Goal: Task Accomplishment & Management: Use online tool/utility

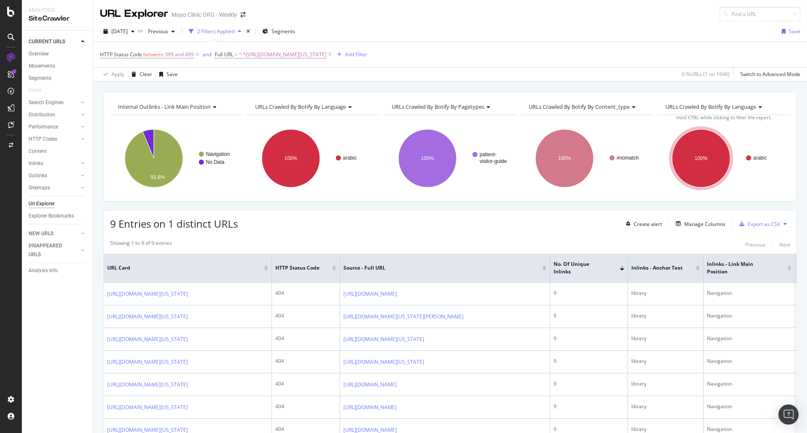
scroll to position [168, 0]
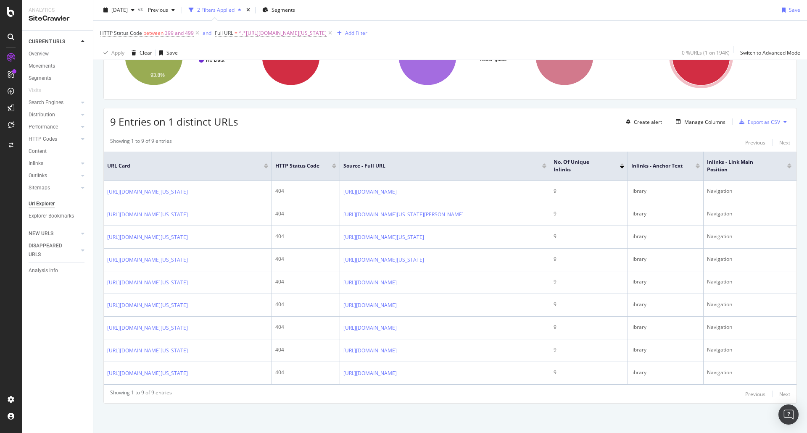
click at [502, 137] on div "Showing 1 to 9 of 9 entries Previous Next" at bounding box center [450, 142] width 693 height 10
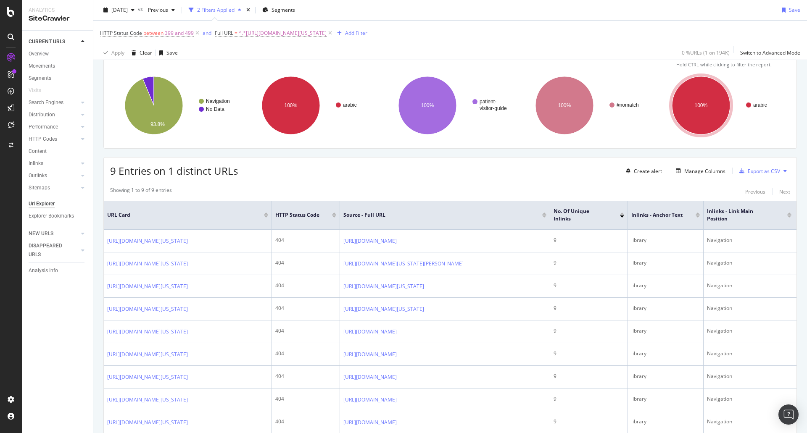
scroll to position [42, 0]
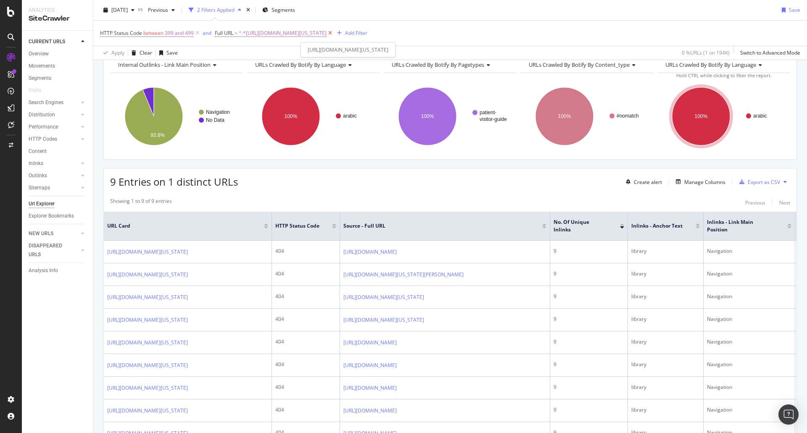
click at [334, 32] on icon at bounding box center [330, 33] width 7 height 8
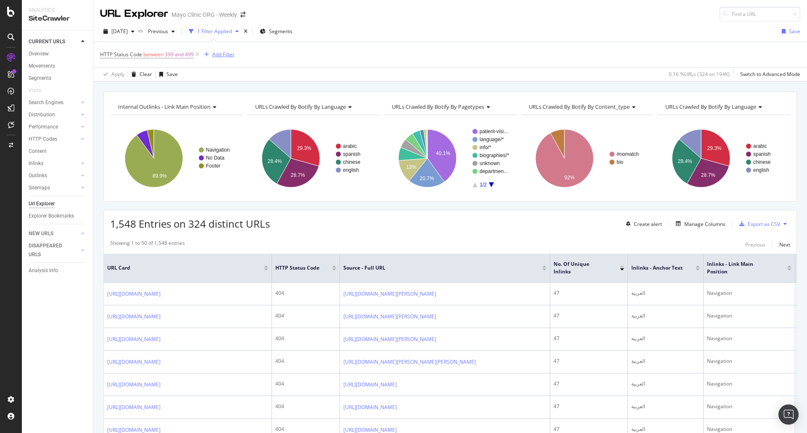
click at [215, 53] on div "Add Filter" at bounding box center [223, 54] width 22 height 7
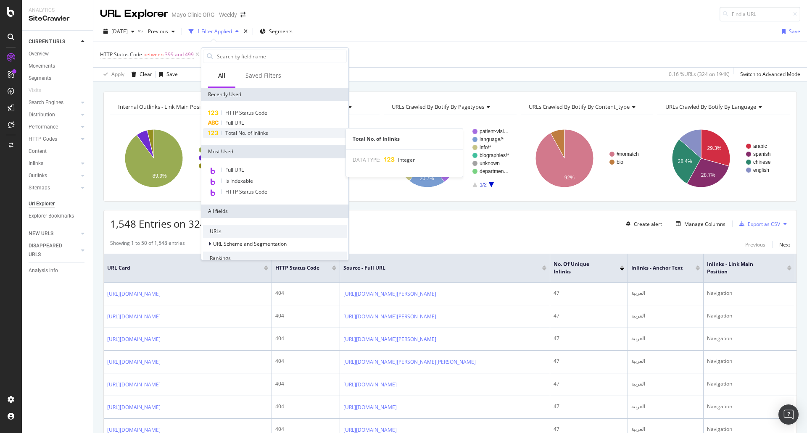
click at [252, 132] on span "Total No. of Inlinks" at bounding box center [246, 132] width 43 height 7
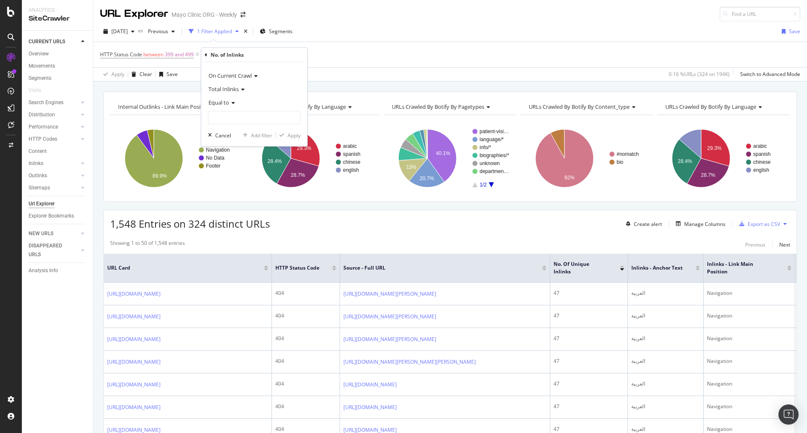
click at [237, 87] on span "Total Inlinks" at bounding box center [224, 89] width 30 height 8
click at [231, 115] on span "Total Inlinks" at bounding box center [227, 117] width 31 height 7
click at [232, 115] on input "number" at bounding box center [254, 117] width 92 height 13
click at [233, 105] on icon at bounding box center [232, 102] width 6 height 5
click at [234, 164] on span "Greater than" at bounding box center [227, 163] width 30 height 7
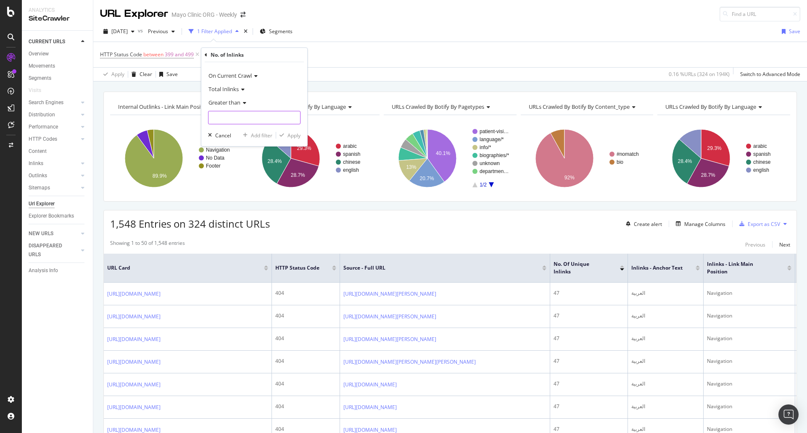
click at [241, 117] on input "number" at bounding box center [254, 117] width 92 height 13
type input "0"
click at [285, 135] on div "button" at bounding box center [281, 135] width 11 height 5
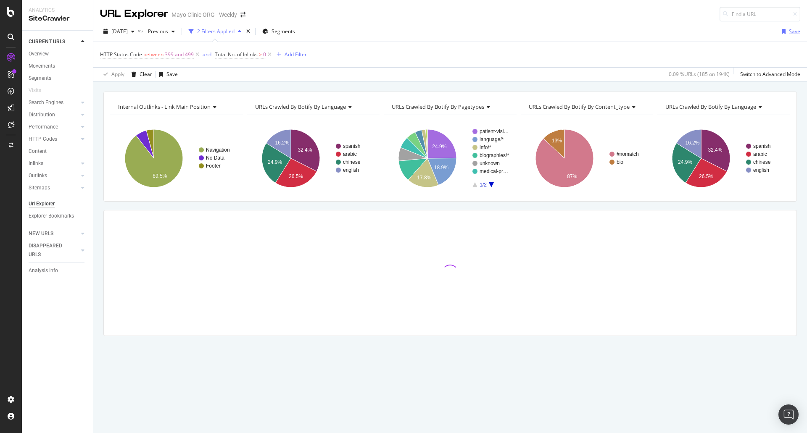
click at [790, 30] on div "Save" at bounding box center [794, 31] width 11 height 7
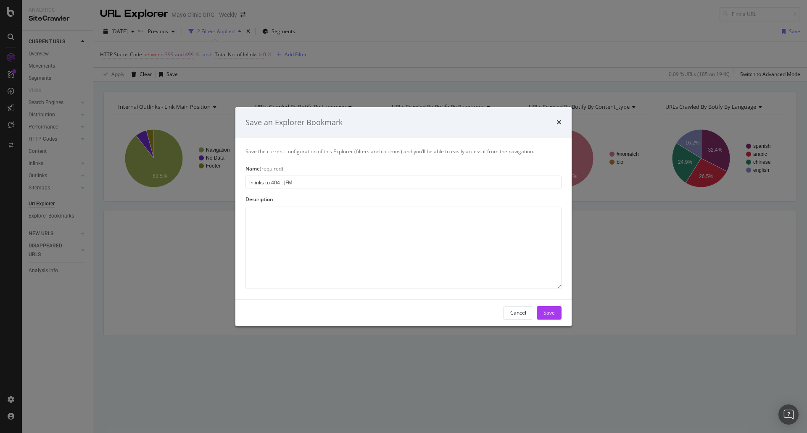
click at [259, 185] on input "Inlinks to 404 - JFM" at bounding box center [404, 182] width 316 height 13
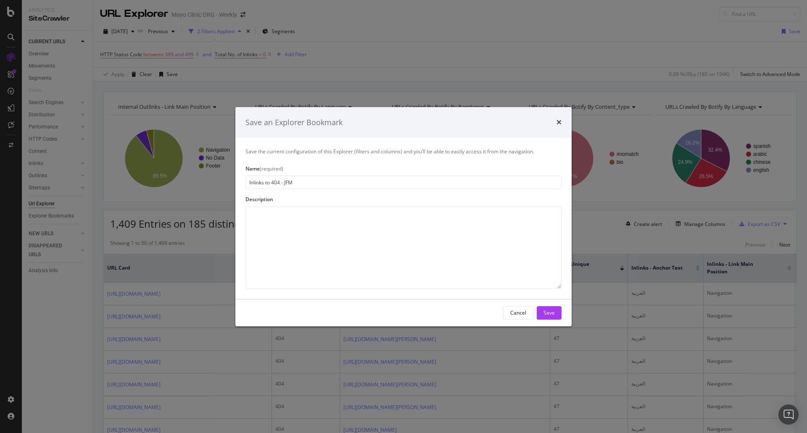
type input "Inlinks to 404 - JFM"
drag, startPoint x: 258, startPoint y: 184, endPoint x: 248, endPoint y: 192, distance: 12.9
click at [248, 192] on div "Save the current configuration of this Explorer (filters and columns) and you’l…" at bounding box center [403, 218] width 336 height 161
click at [551, 313] on div "Save" at bounding box center [549, 312] width 11 height 7
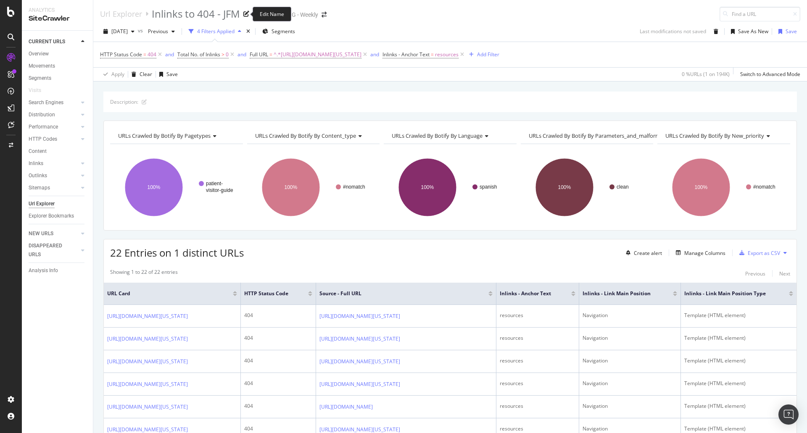
click at [244, 12] on icon at bounding box center [246, 14] width 6 height 6
drag, startPoint x: 710, startPoint y: 30, endPoint x: 514, endPoint y: 14, distance: 196.1
click at [514, 14] on div "Url Explorer Inlinks to 404 - JFM Mayo Clinic ORG - Weekly 2025 Oct. 1st vs Pre…" at bounding box center [450, 216] width 714 height 433
click at [714, 32] on icon "button" at bounding box center [716, 31] width 5 height 5
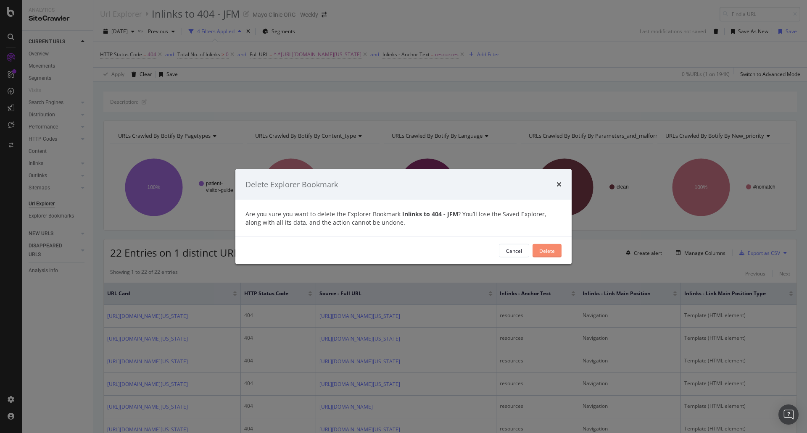
click at [541, 253] on div "Delete" at bounding box center [547, 250] width 16 height 7
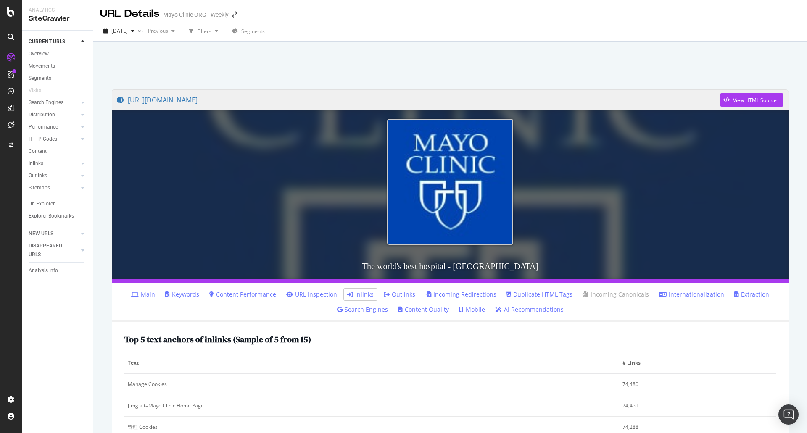
click at [644, 6] on div "URL Details Mayo Clinic ORG - Weekly" at bounding box center [450, 10] width 714 height 21
